Goal: Task Accomplishment & Management: Use online tool/utility

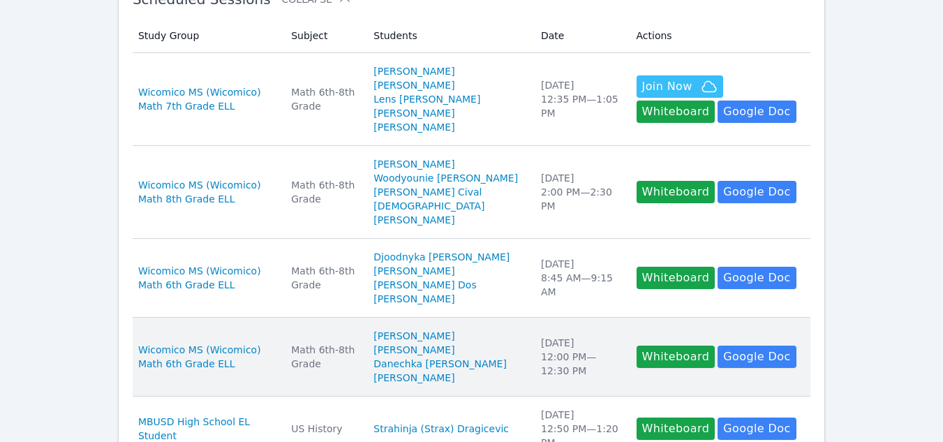
scroll to position [279, 0]
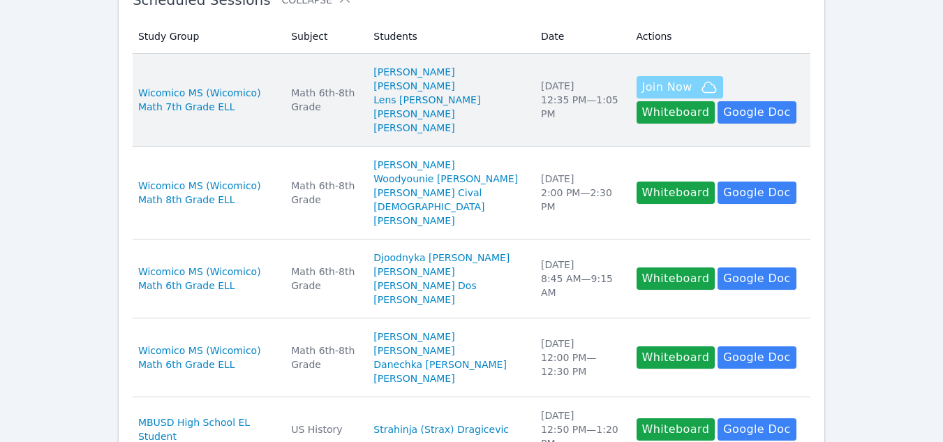
click at [645, 86] on span "Join Now" at bounding box center [667, 87] width 50 height 17
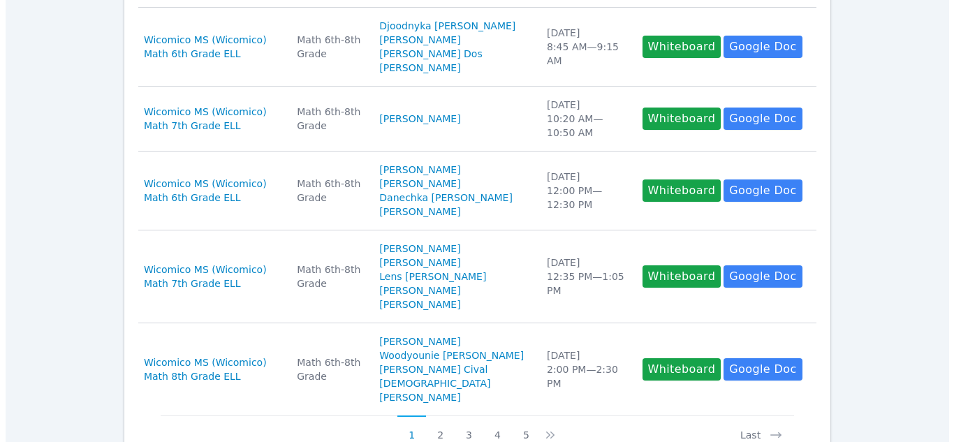
scroll to position [749, 0]
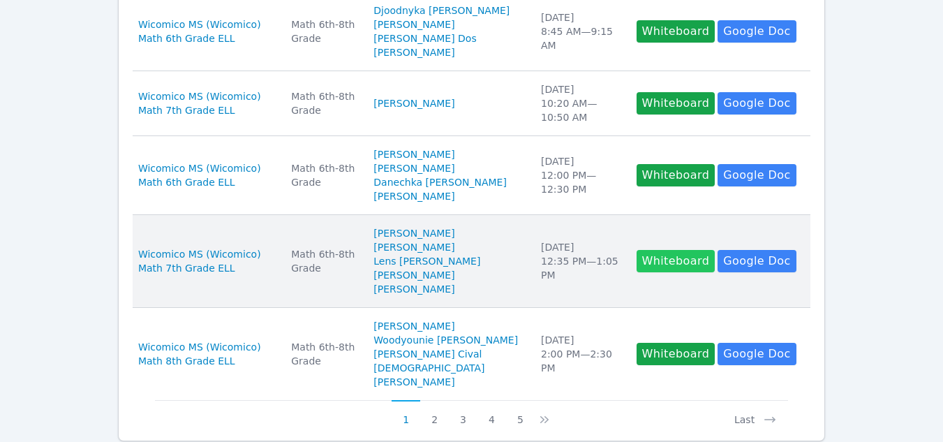
click at [637, 272] on button "Whiteboard" at bounding box center [676, 261] width 79 height 22
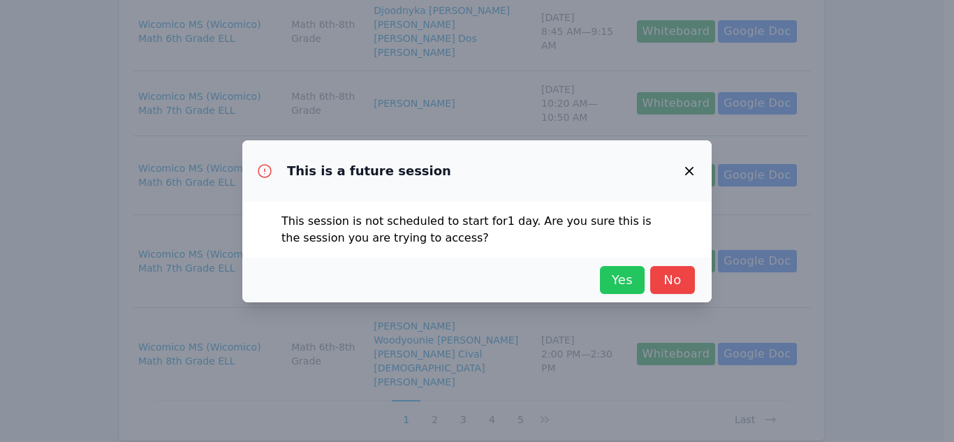
click at [616, 276] on span "Yes" at bounding box center [622, 280] width 31 height 20
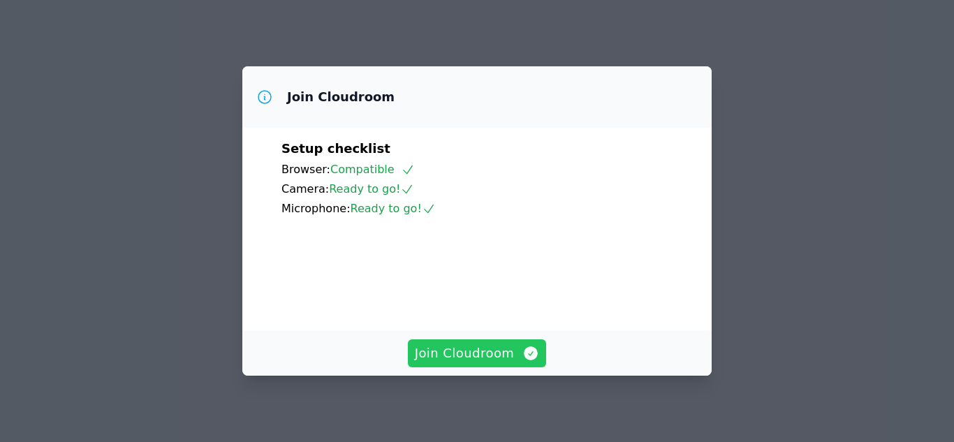
click at [499, 358] on span "Join Cloudroom" at bounding box center [477, 354] width 125 height 20
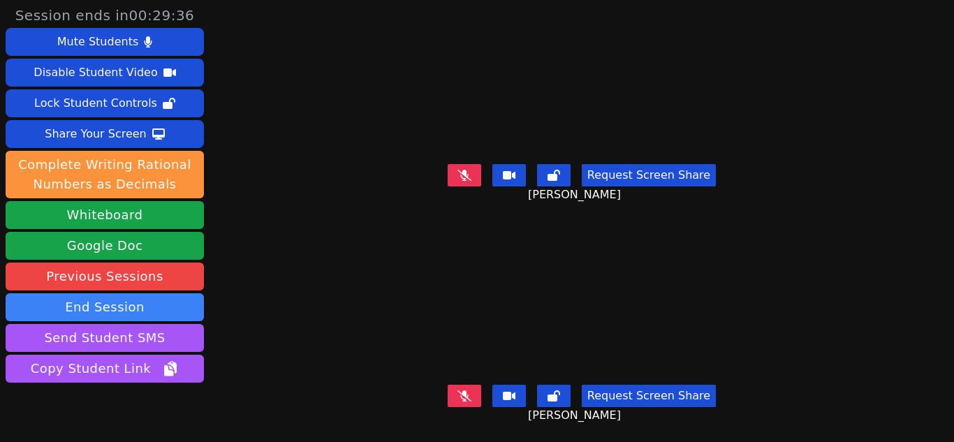
click at [457, 178] on button at bounding box center [465, 175] width 34 height 22
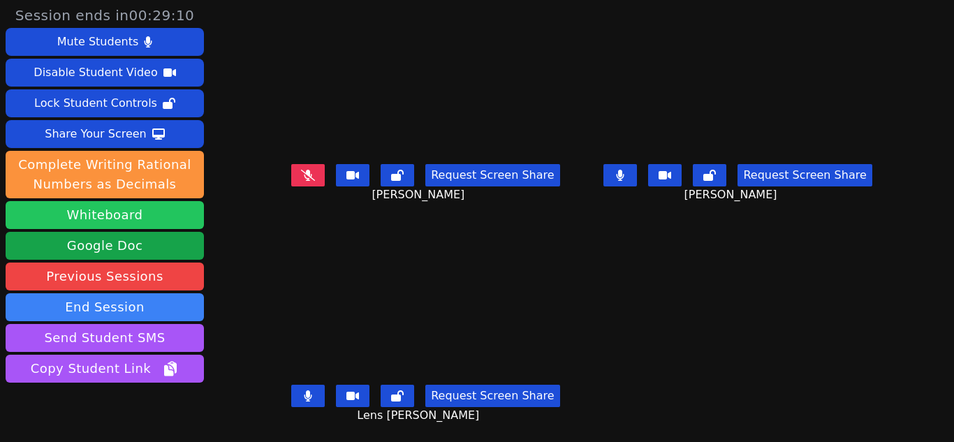
click at [104, 209] on button "Whiteboard" at bounding box center [105, 215] width 198 height 28
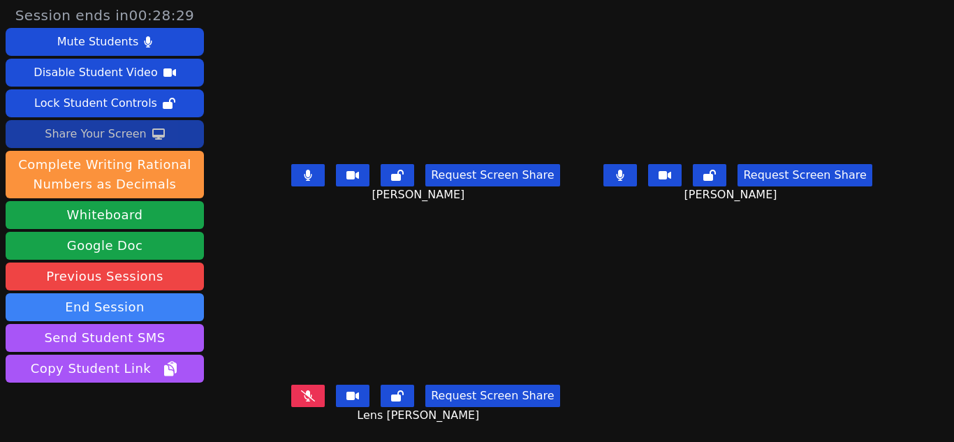
click at [163, 131] on button "Share Your Screen" at bounding box center [105, 134] width 198 height 28
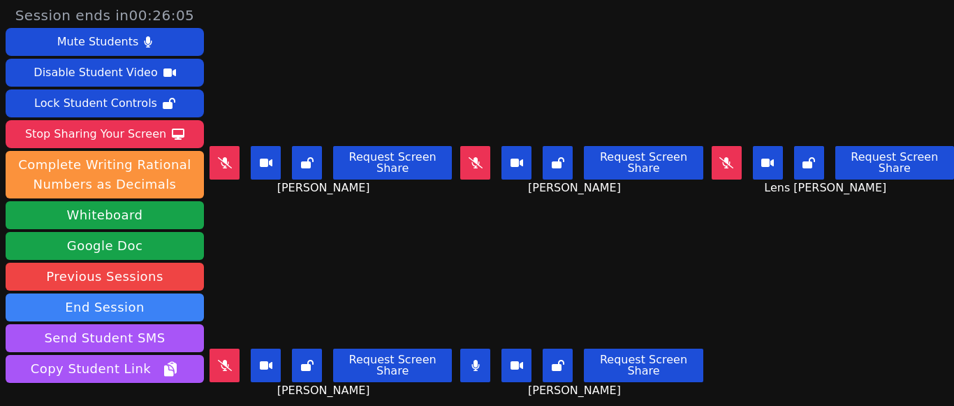
scroll to position [97, 0]
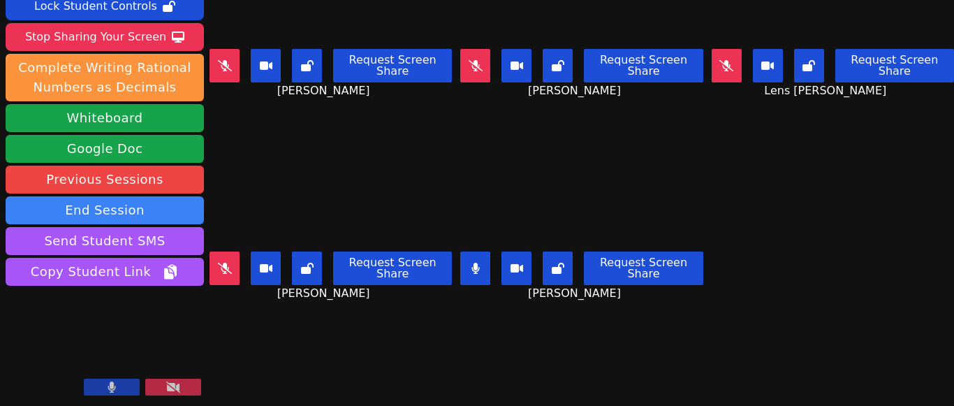
click at [219, 263] on button at bounding box center [224, 268] width 30 height 34
click at [174, 385] on icon at bounding box center [173, 386] width 14 height 11
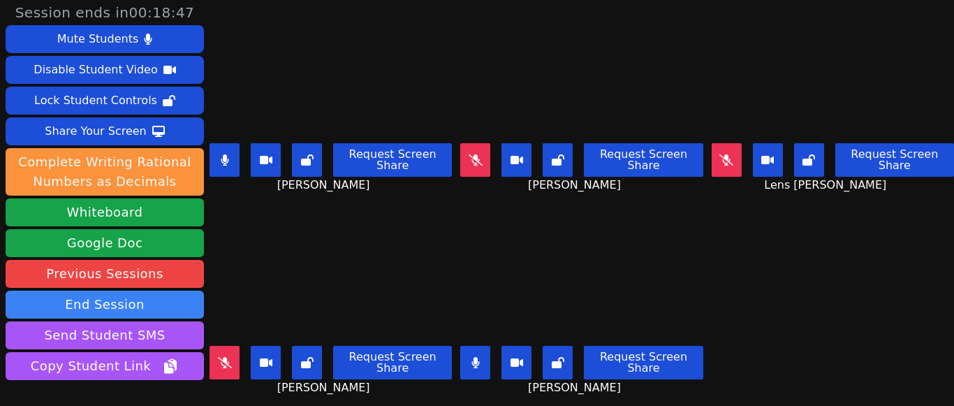
scroll to position [2, 0]
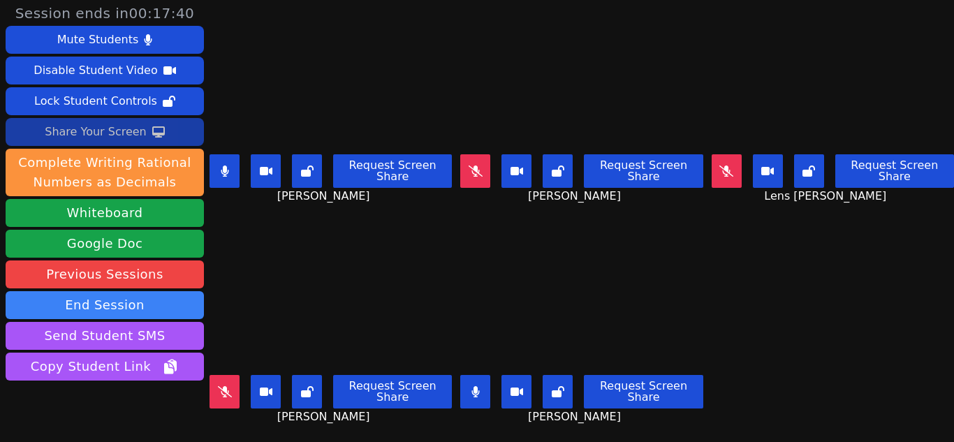
click at [152, 131] on icon at bounding box center [158, 131] width 13 height 11
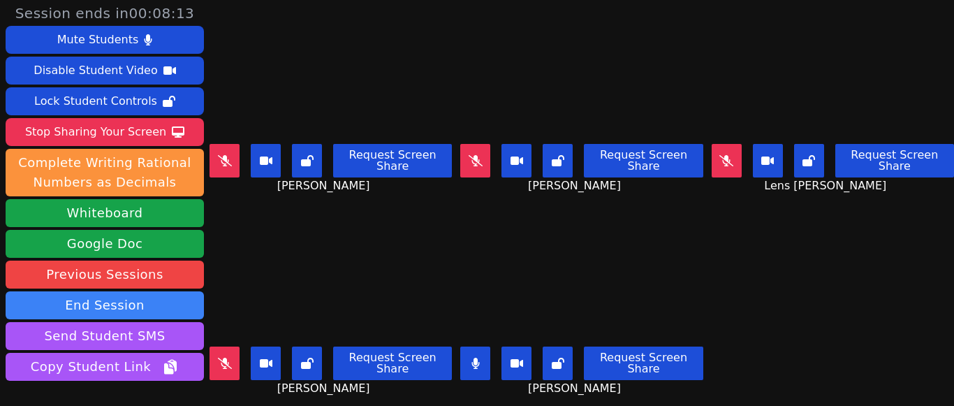
click at [466, 149] on button at bounding box center [475, 161] width 30 height 34
click at [471, 155] on icon at bounding box center [475, 160] width 8 height 11
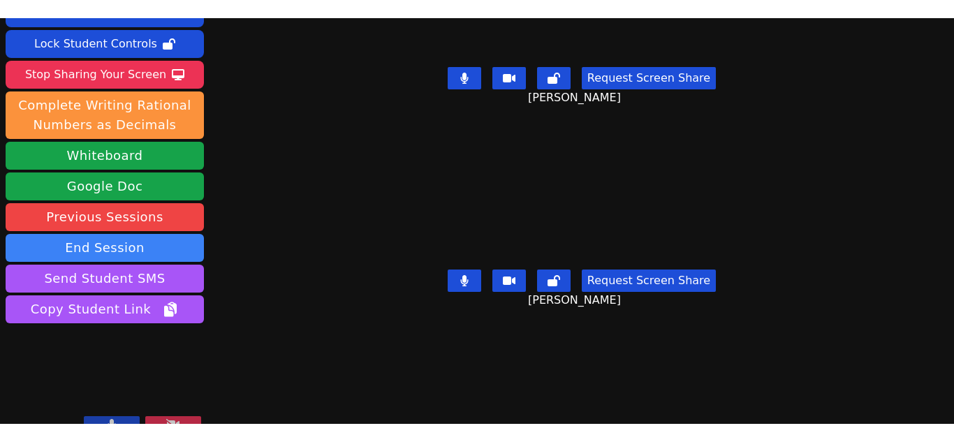
scroll to position [0, 0]
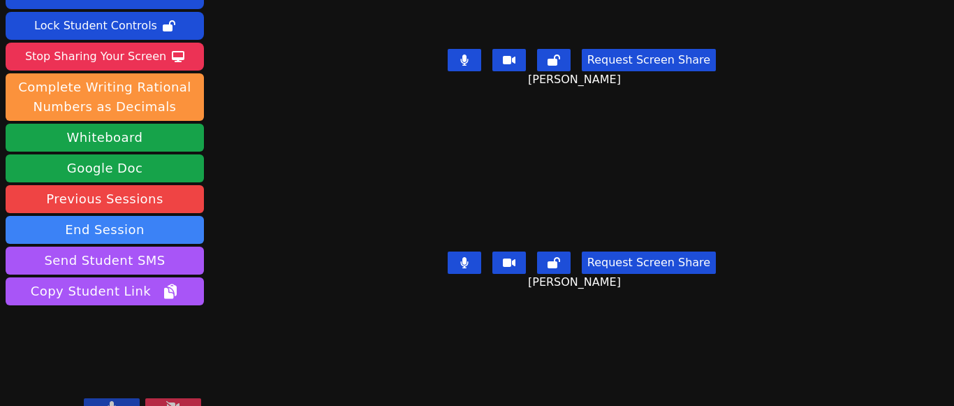
click at [161, 398] on button at bounding box center [173, 406] width 56 height 17
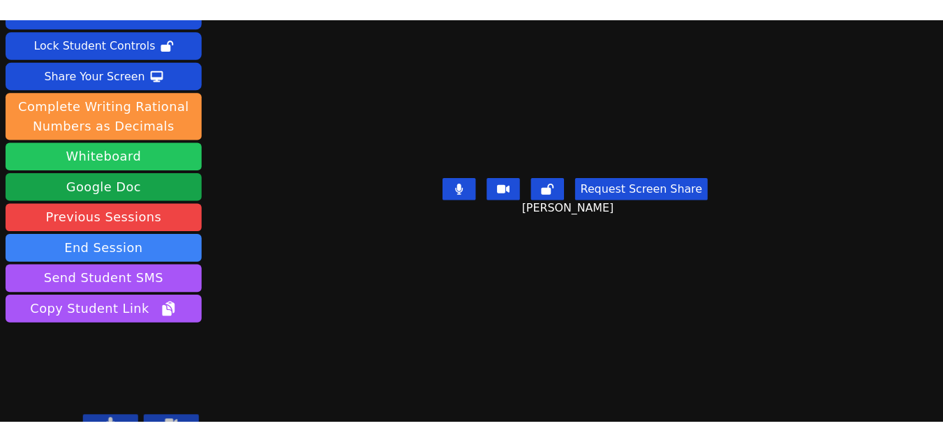
scroll to position [61, 0]
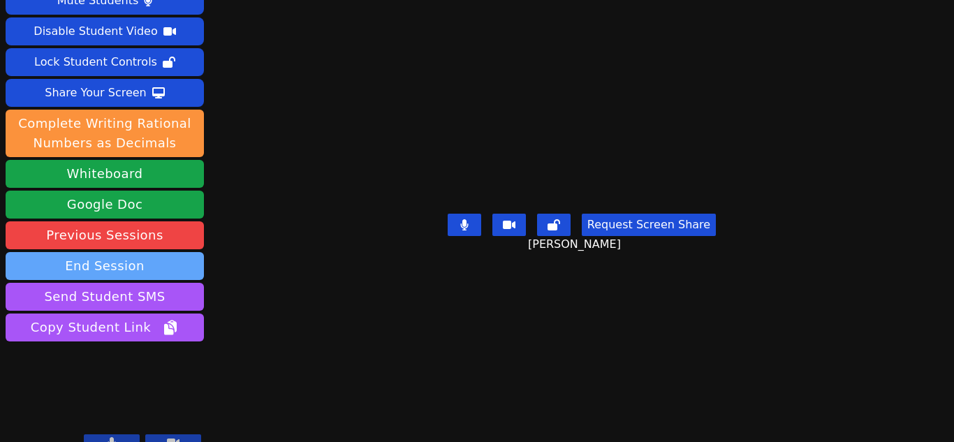
click at [124, 253] on button "End Session" at bounding box center [105, 266] width 198 height 28
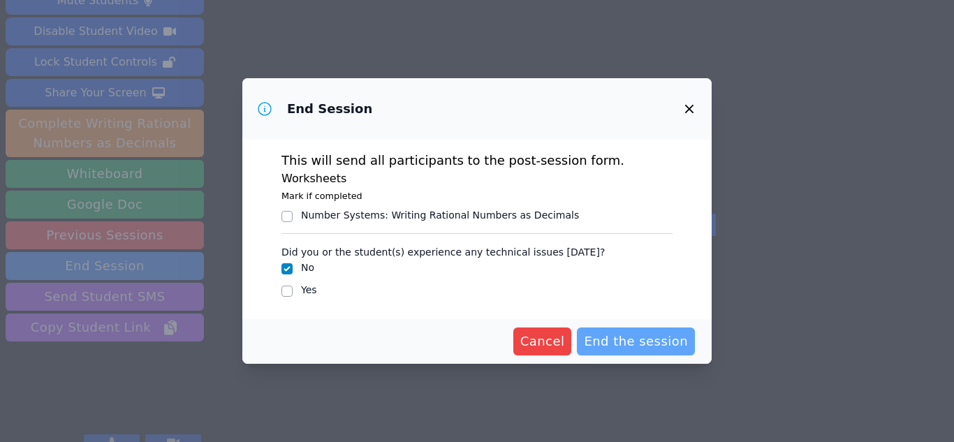
click at [617, 346] on span "End the session" at bounding box center [636, 342] width 104 height 20
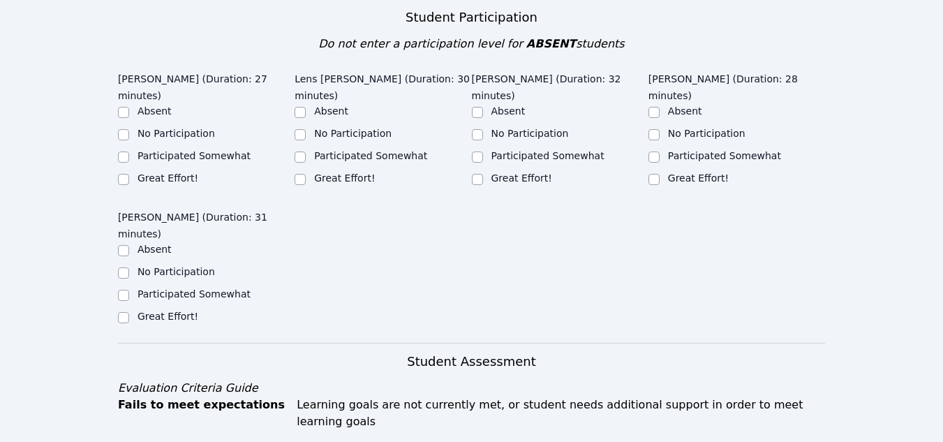
scroll to position [506, 0]
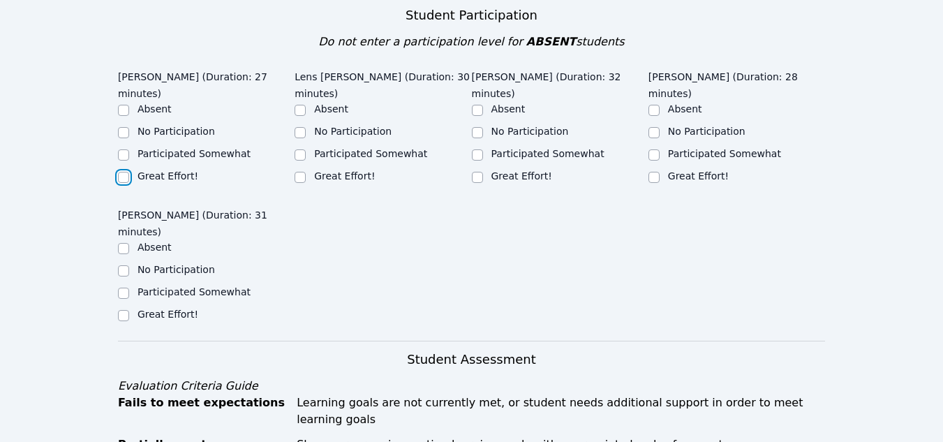
click at [125, 172] on input "Great Effort!" at bounding box center [123, 177] width 11 height 11
checkbox input "true"
click at [305, 172] on input "Great Effort!" at bounding box center [300, 177] width 11 height 11
checkbox input "true"
click at [478, 172] on input "Great Effort!" at bounding box center [477, 177] width 11 height 11
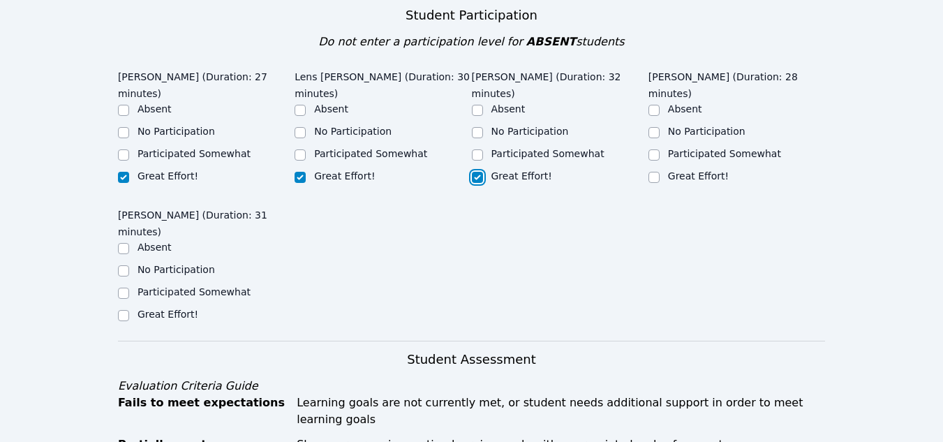
checkbox input "true"
click at [654, 149] on input "Participated Somewhat" at bounding box center [654, 154] width 11 height 11
checkbox input "true"
click at [126, 288] on input "Participated Somewhat" at bounding box center [123, 293] width 11 height 11
checkbox input "true"
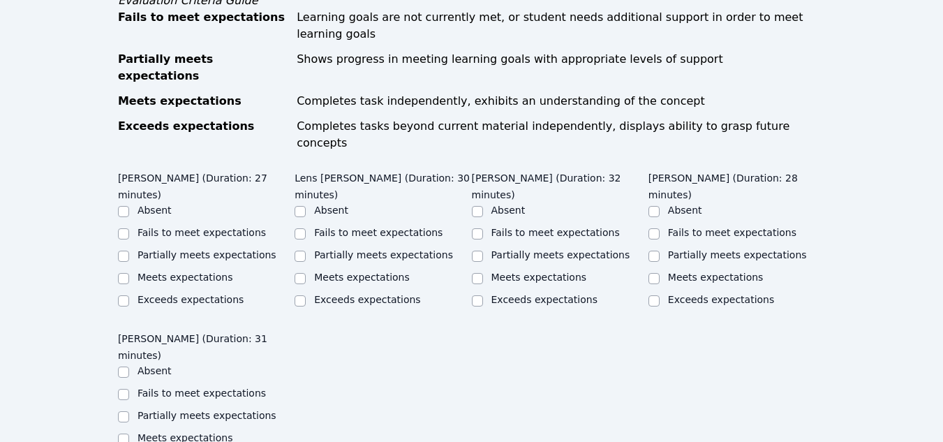
scroll to position [891, 0]
click at [124, 273] on input "Meets expectations" at bounding box center [123, 278] width 11 height 11
checkbox input "true"
click at [300, 273] on input "Meets expectations" at bounding box center [300, 278] width 11 height 11
checkbox input "true"
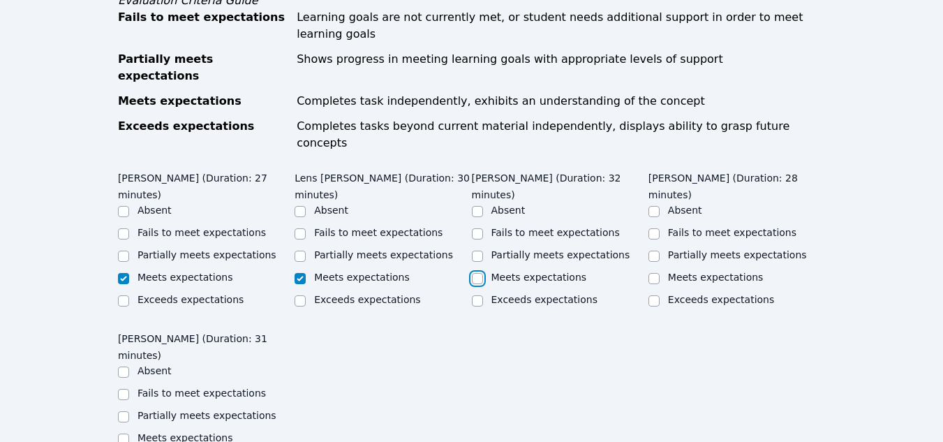
click at [480, 273] on input "Meets expectations" at bounding box center [477, 278] width 11 height 11
checkbox input "true"
click at [655, 251] on input "Partially meets expectations" at bounding box center [654, 256] width 11 height 11
checkbox input "true"
click at [130, 408] on div "Partially meets expectations" at bounding box center [206, 416] width 177 height 17
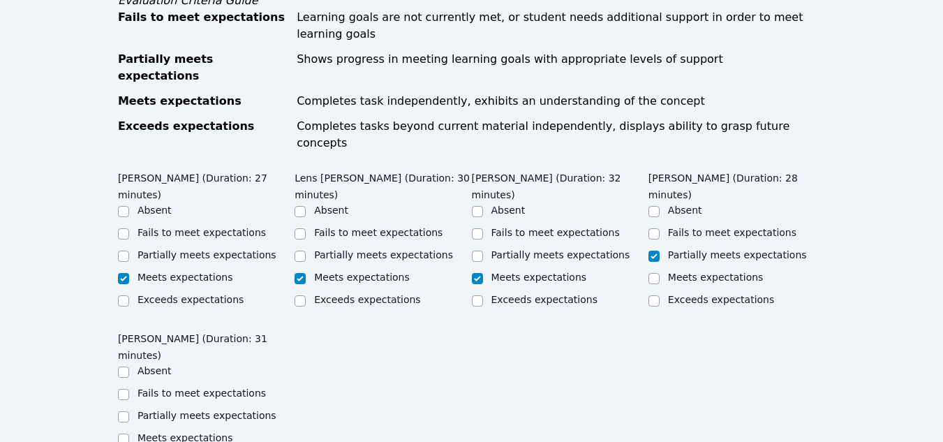
click at [116, 349] on div "Home Sessions Study Groups Students Messages Open user menu [PERSON_NAME]-[PERS…" at bounding box center [471, 104] width 943 height 1990
click at [120, 411] on input "Partially meets expectations" at bounding box center [123, 416] width 11 height 11
checkbox input "true"
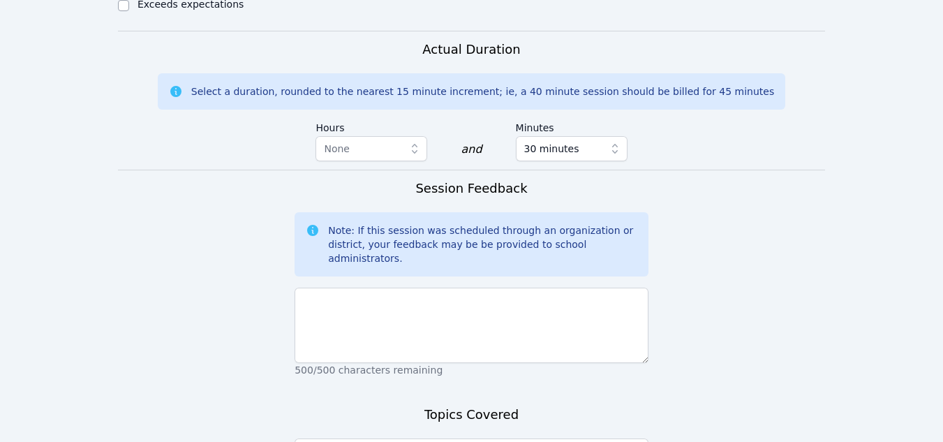
scroll to position [1348, 0]
type textarea "F"
type textarea "Comparing ratios by finding unit rates"
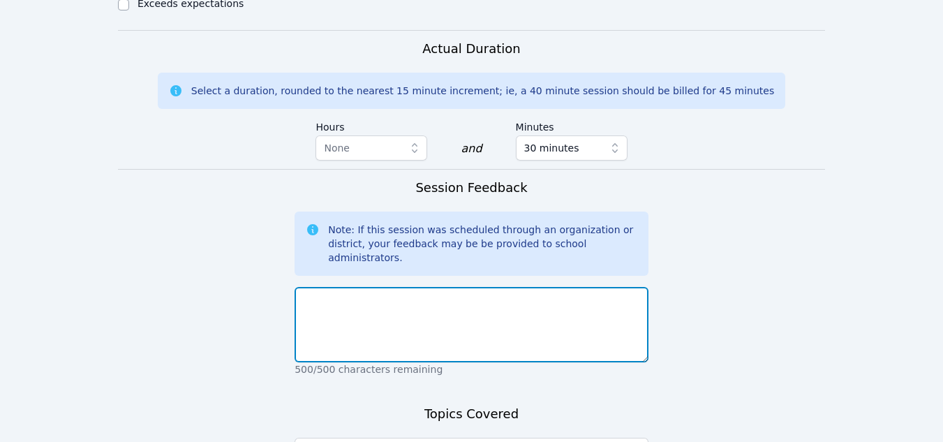
click at [313, 287] on textarea at bounding box center [472, 324] width 354 height 75
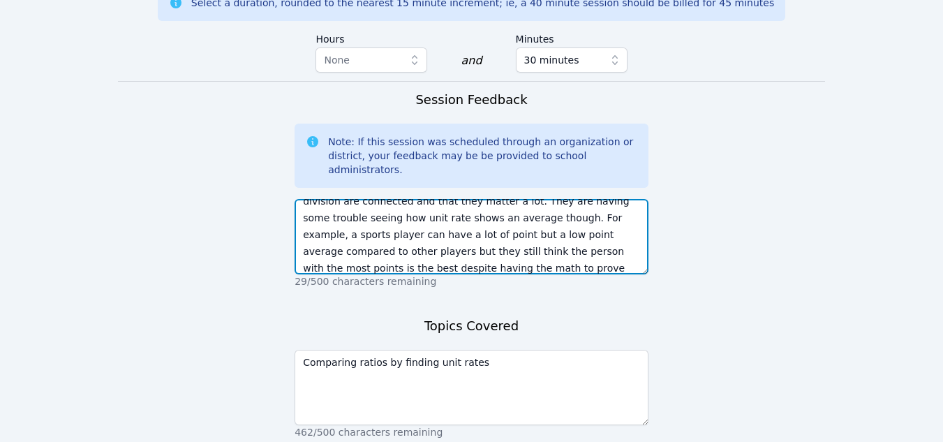
scroll to position [1467, 0]
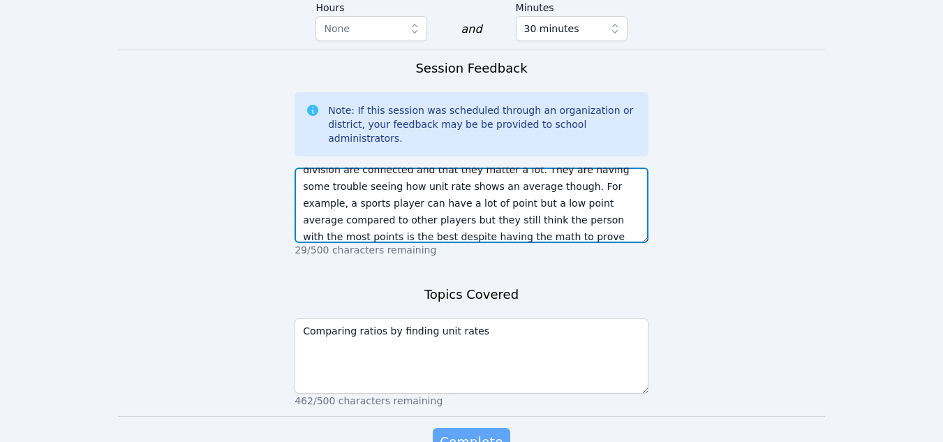
type textarea "The students are getting better at using division to help them find unit rates.…"
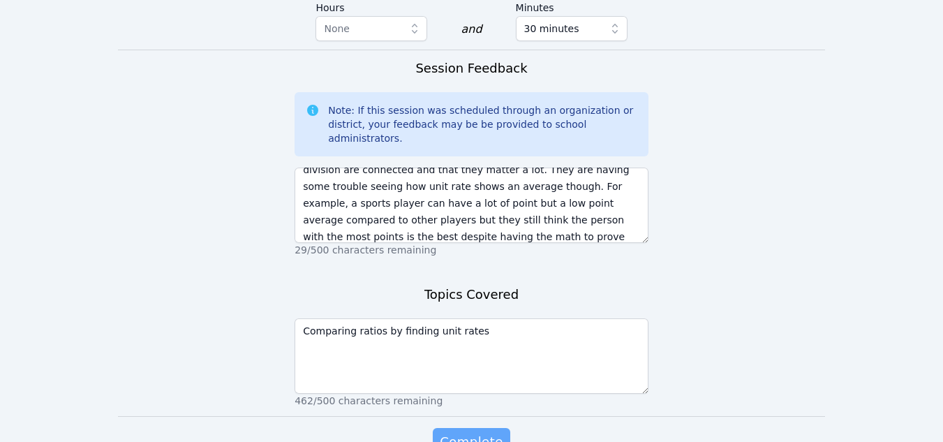
click at [472, 432] on span "Complete" at bounding box center [471, 442] width 63 height 20
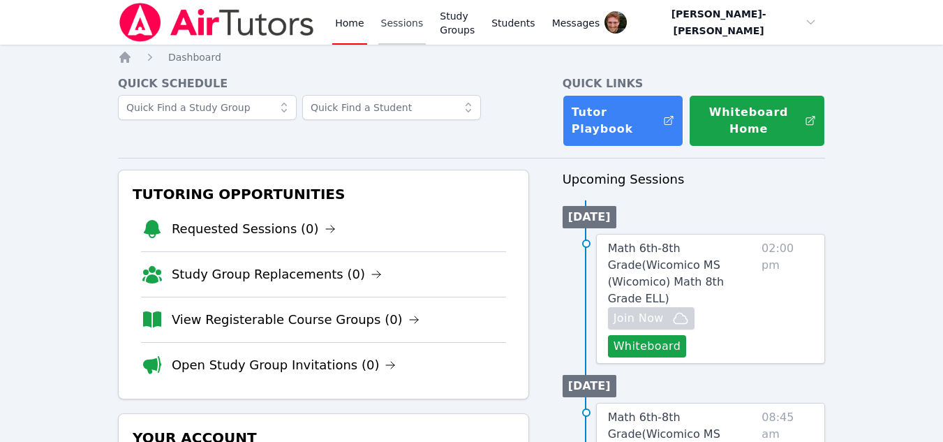
click at [400, 28] on link "Sessions" at bounding box center [402, 22] width 48 height 45
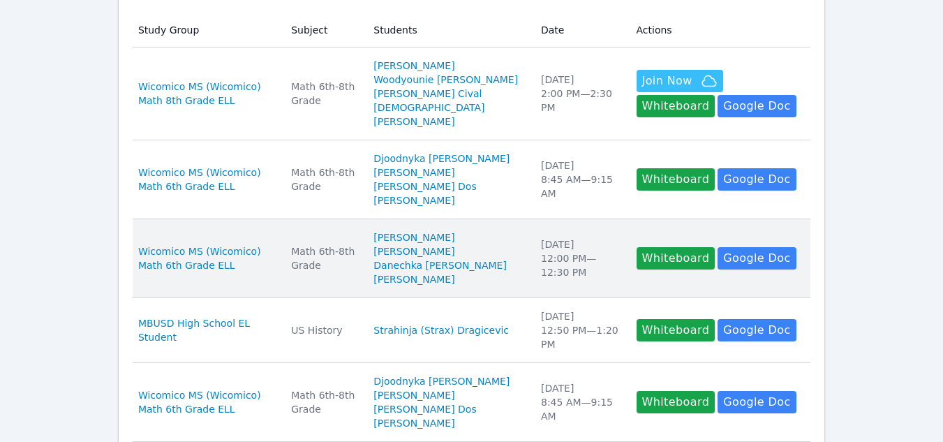
scroll to position [286, 0]
